Goal: Navigation & Orientation: Find specific page/section

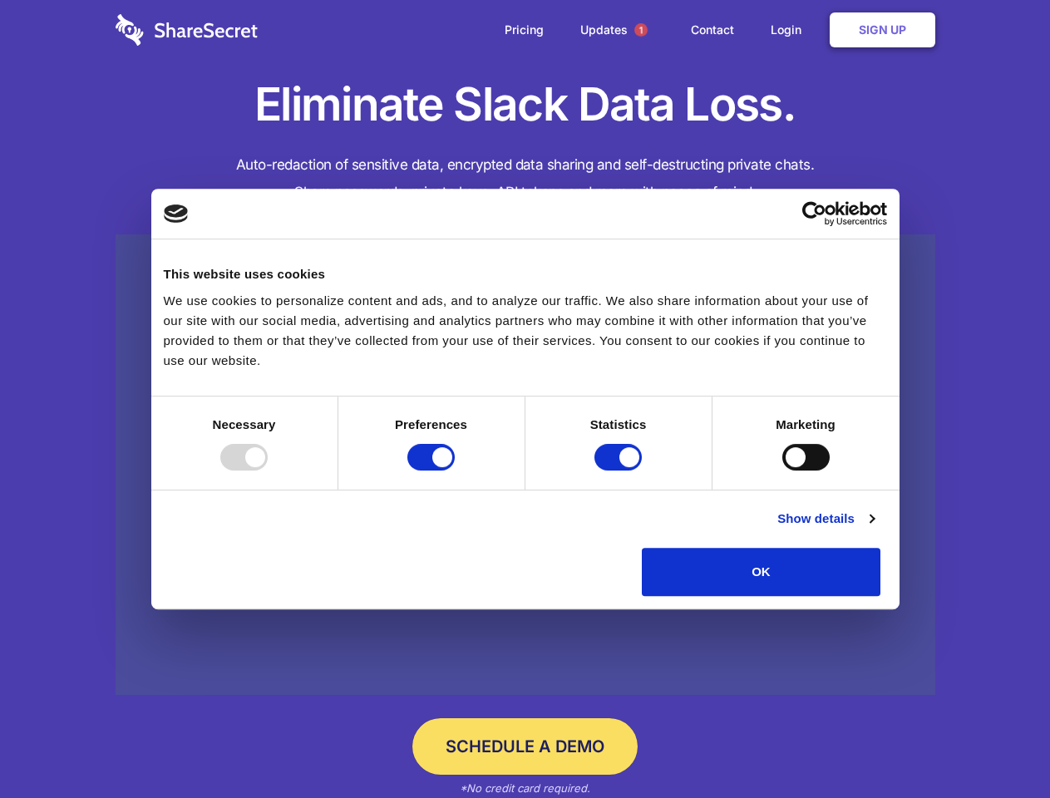
click at [268, 471] on div at bounding box center [243, 457] width 47 height 27
click at [455, 471] on input "Preferences" at bounding box center [430, 457] width 47 height 27
checkbox input "false"
click at [620, 471] on input "Statistics" at bounding box center [618, 457] width 47 height 27
checkbox input "false"
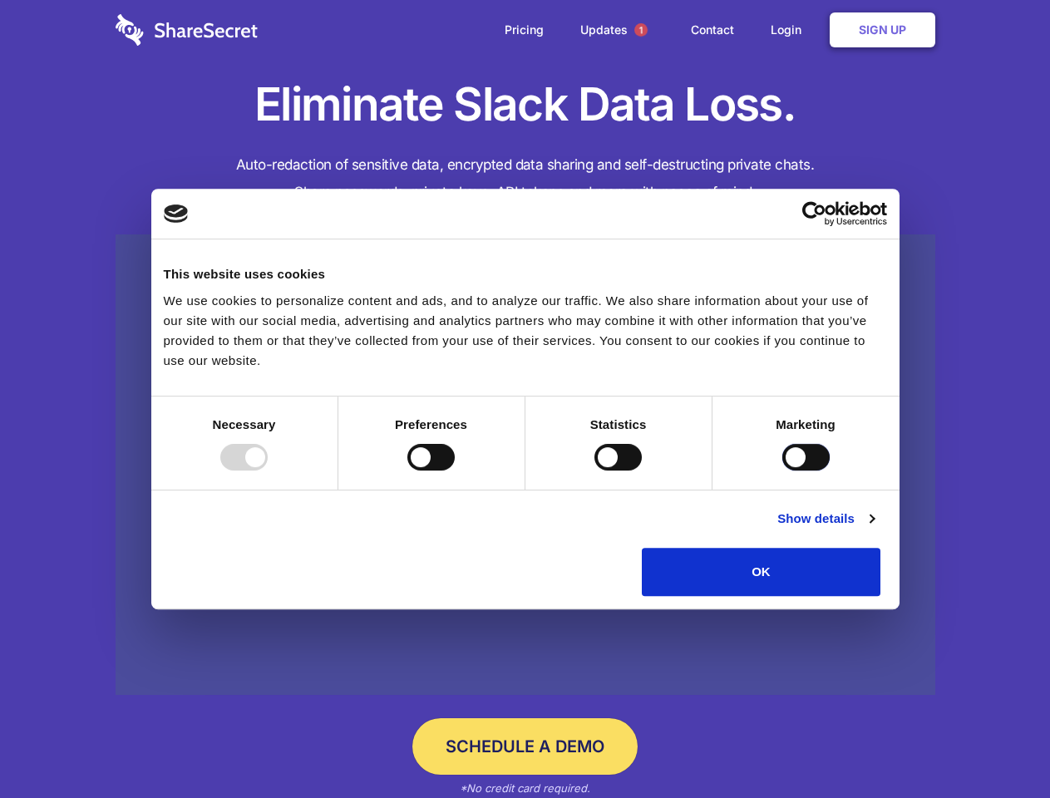
click at [782, 471] on input "Marketing" at bounding box center [805, 457] width 47 height 27
checkbox input "true"
click at [874, 529] on link "Show details" at bounding box center [826, 519] width 96 height 20
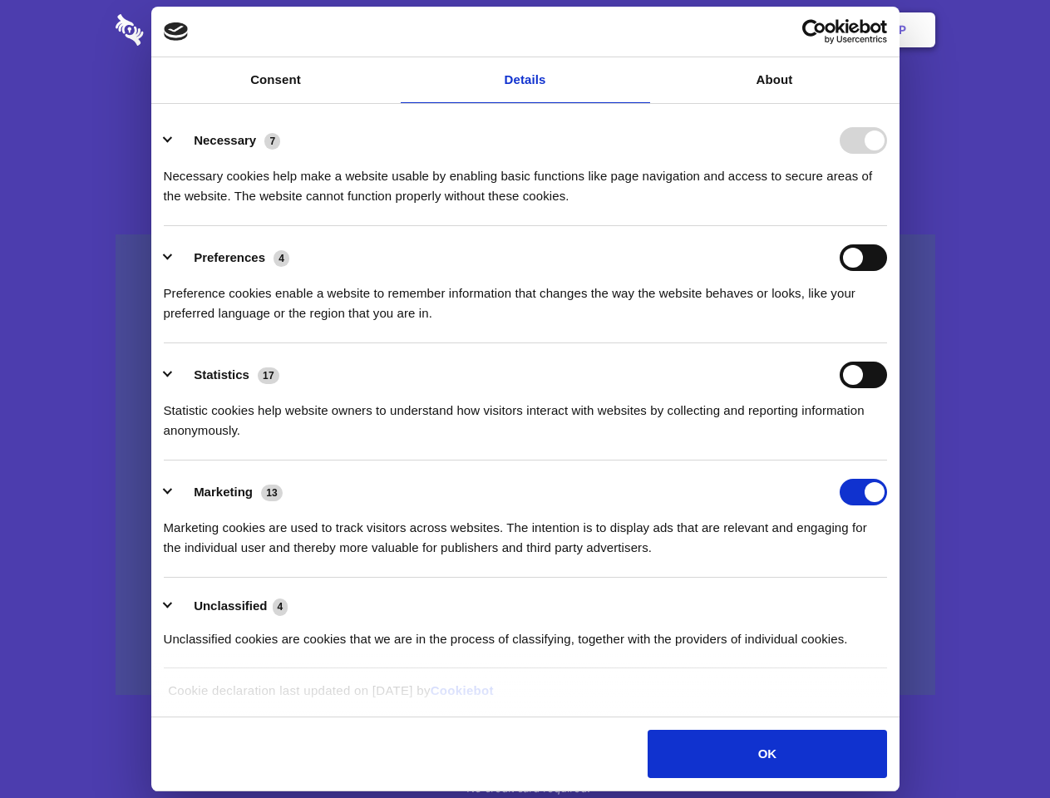
click at [887, 226] on li "Necessary 7 Necessary cookies help make a website usable by enabling basic func…" at bounding box center [525, 167] width 723 height 117
click at [640, 30] on span "1" at bounding box center [640, 29] width 13 height 13
